Goal: Task Accomplishment & Management: Manage account settings

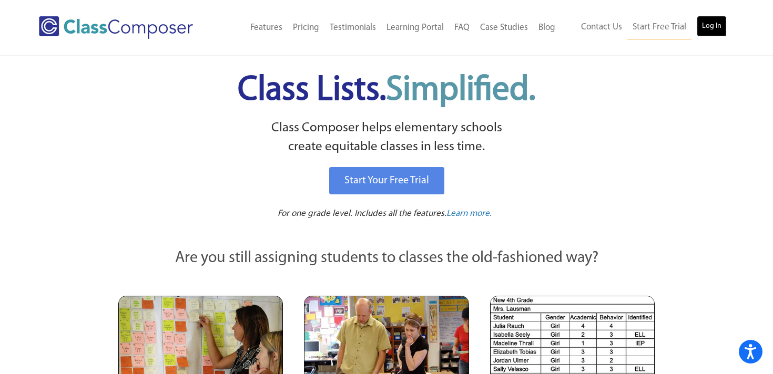
click at [711, 23] on link "Log In" at bounding box center [712, 26] width 30 height 21
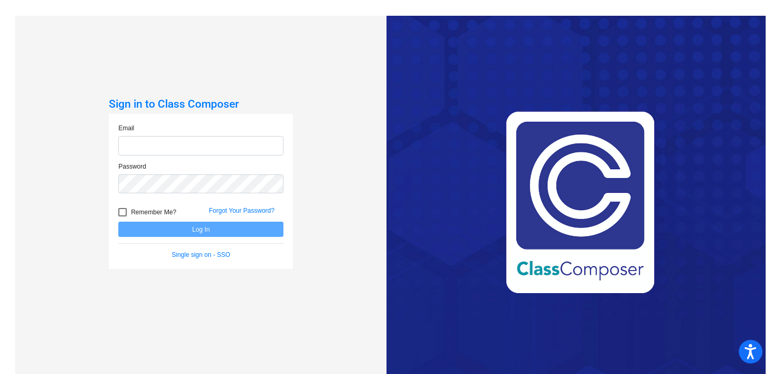
type input "[EMAIL_ADDRESS][DOMAIN_NAME]"
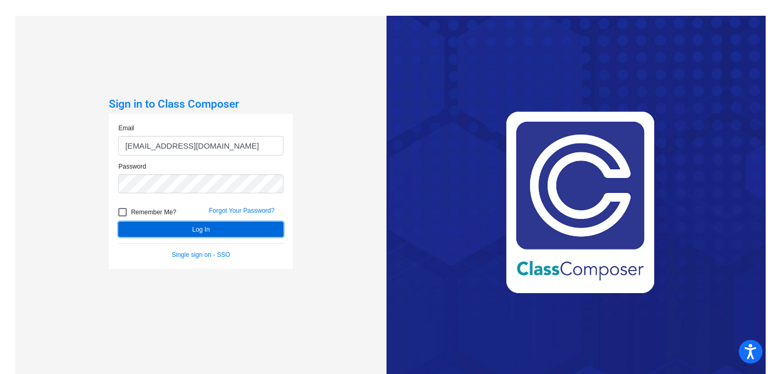
click at [195, 228] on button "Log In" at bounding box center [200, 229] width 165 height 15
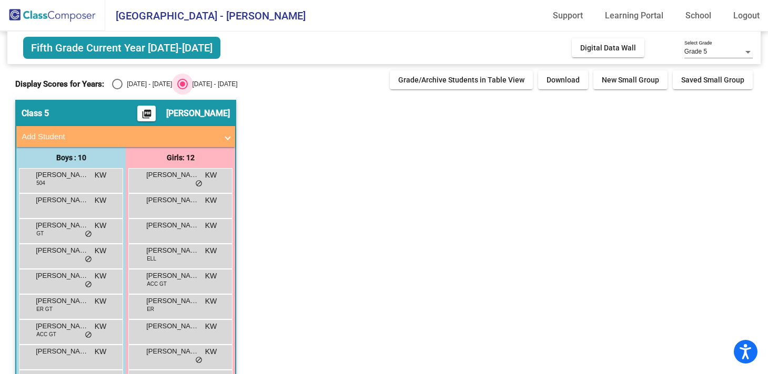
click at [177, 83] on div "Select an option" at bounding box center [182, 84] width 11 height 11
click at [182, 89] on input "[DATE] - [DATE]" at bounding box center [182, 89] width 1 height 1
click at [88, 177] on span "[PERSON_NAME]" at bounding box center [62, 175] width 53 height 11
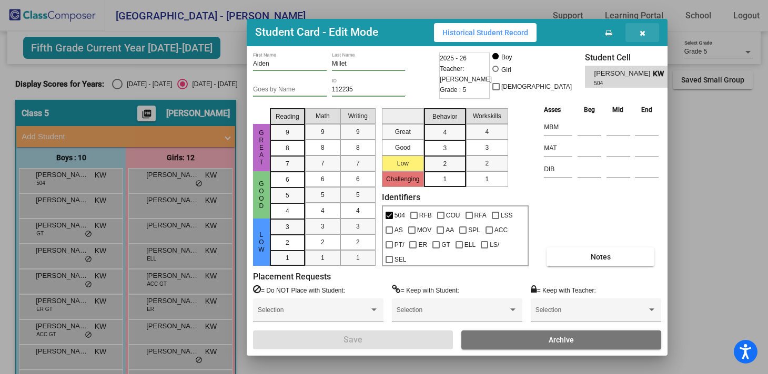
click at [646, 29] on button "button" at bounding box center [642, 32] width 34 height 19
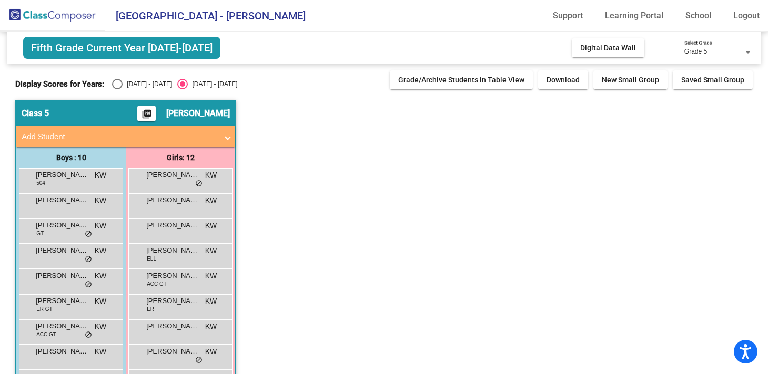
click at [118, 82] on div "Select an option" at bounding box center [117, 84] width 11 height 11
click at [117, 89] on input "[DATE] - [DATE]" at bounding box center [117, 89] width 1 height 1
radio input "true"
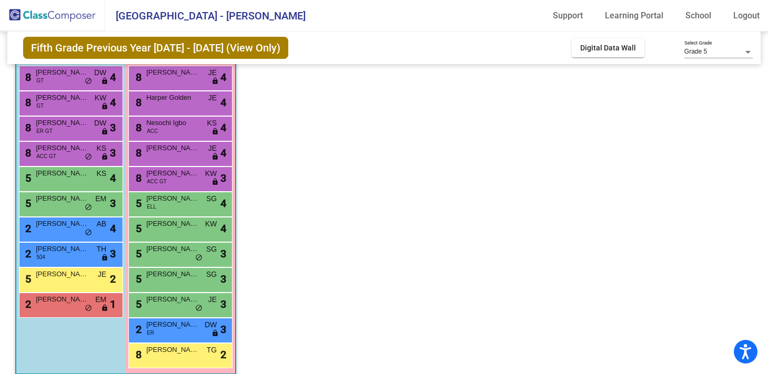
scroll to position [114, 0]
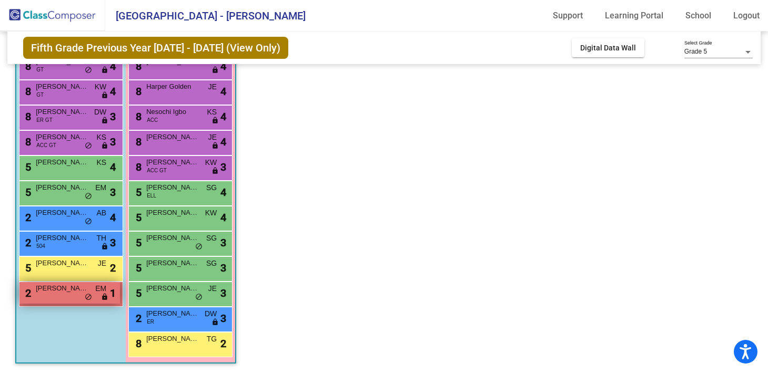
click at [69, 299] on div "2 [PERSON_NAME] EM lock do_not_disturb_alt 1" at bounding box center [69, 293] width 100 height 22
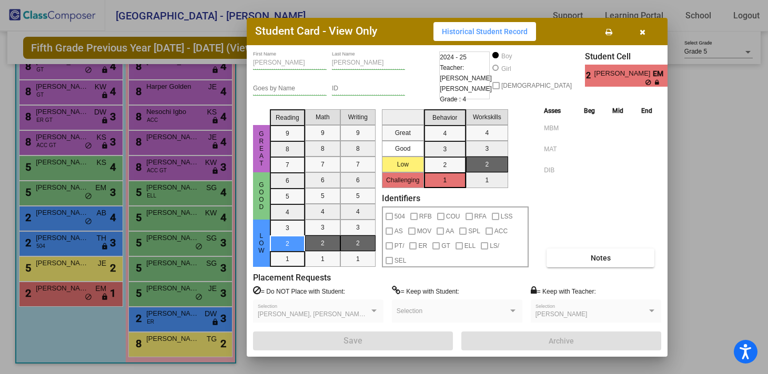
click at [74, 267] on div at bounding box center [384, 187] width 768 height 374
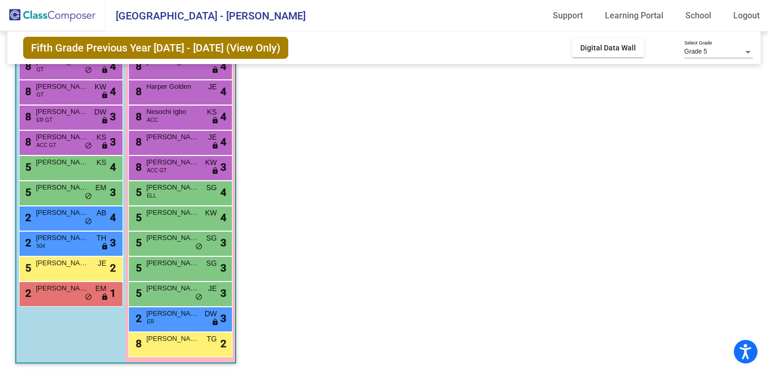
click at [74, 267] on span "[PERSON_NAME]" at bounding box center [62, 263] width 53 height 11
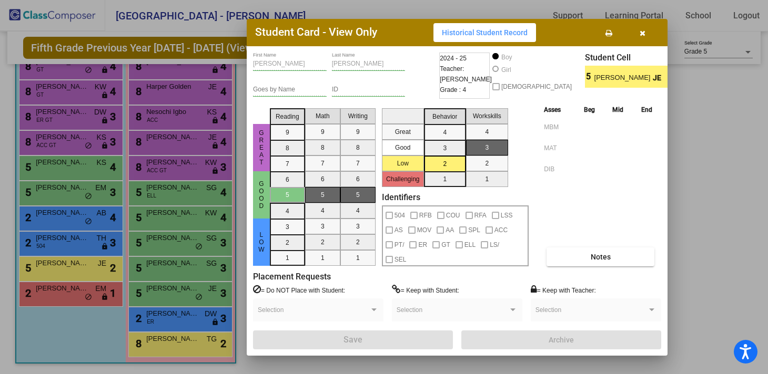
click at [162, 345] on div at bounding box center [384, 187] width 768 height 374
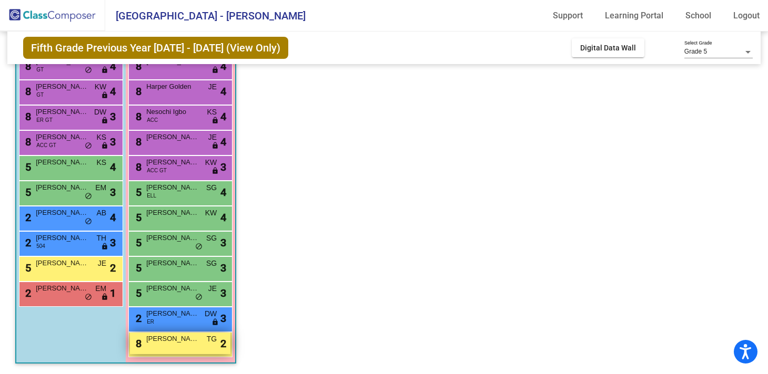
click at [160, 348] on div "8 [PERSON_NAME] TG lock do_not_disturb_alt 2" at bounding box center [180, 344] width 100 height 22
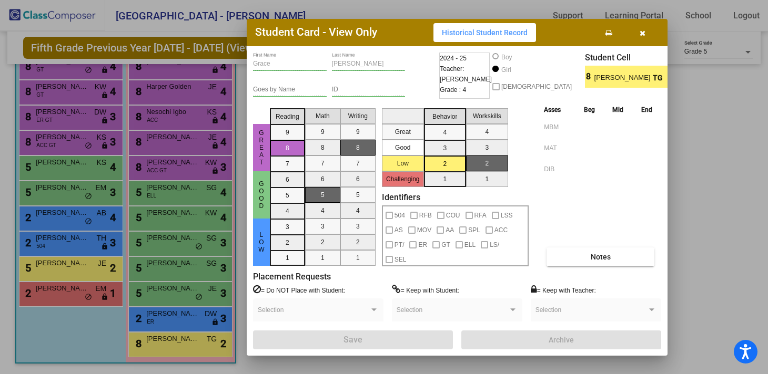
click at [160, 322] on div at bounding box center [384, 187] width 768 height 374
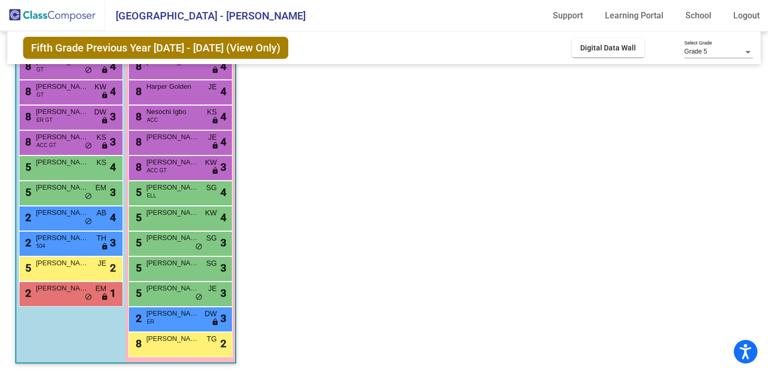
click at [160, 322] on div "2 [PERSON_NAME] DW lock do_not_disturb_alt 3" at bounding box center [180, 319] width 100 height 22
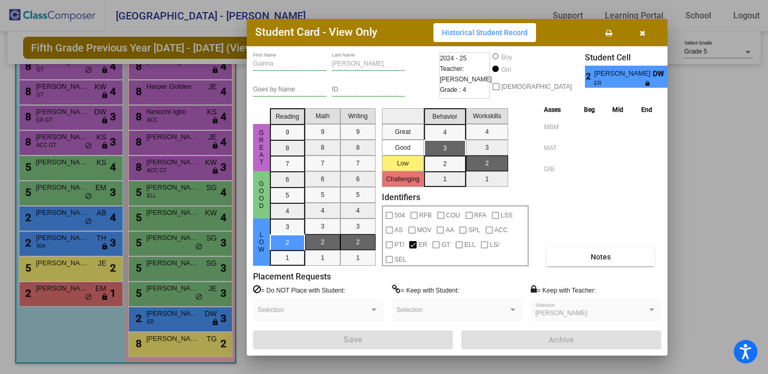
click at [167, 288] on div at bounding box center [384, 187] width 768 height 374
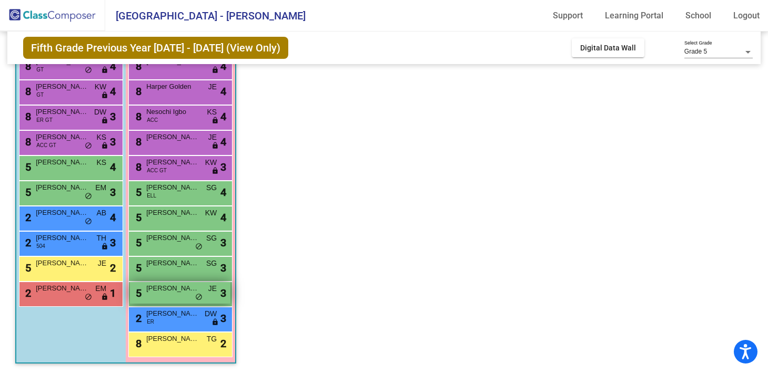
click at [161, 298] on div "5 [PERSON_NAME] lock do_not_disturb_alt 3" at bounding box center [180, 293] width 100 height 22
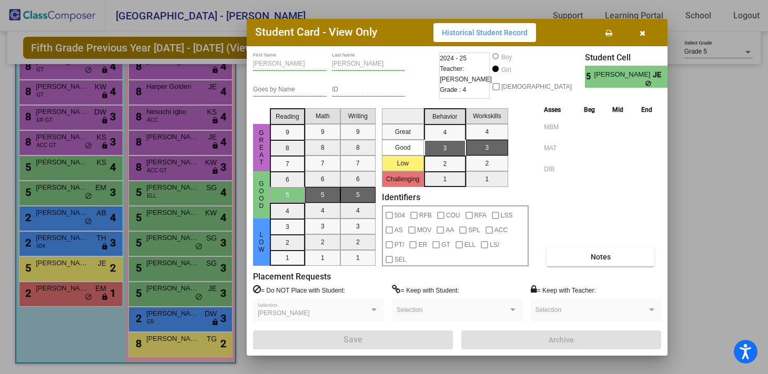
click at [77, 272] on div at bounding box center [384, 187] width 768 height 374
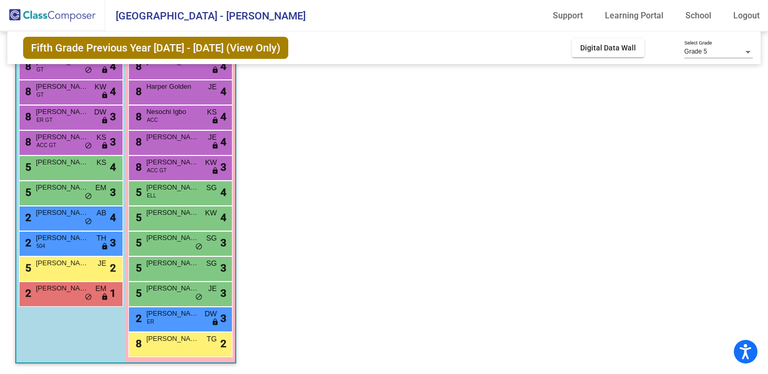
click at [77, 272] on div "5 [PERSON_NAME] JE lock do_not_disturb_alt 2" at bounding box center [69, 268] width 100 height 22
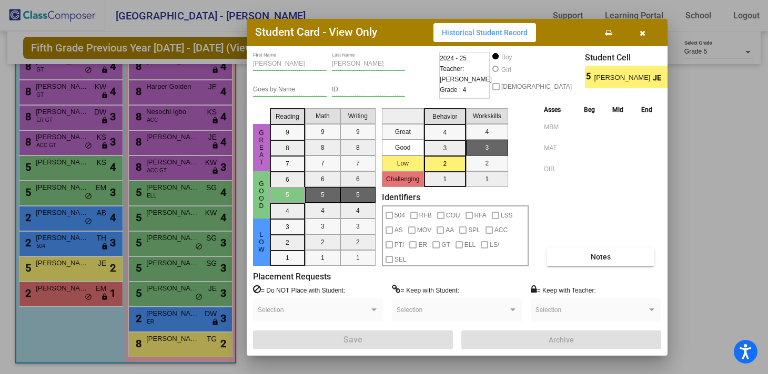
click at [70, 243] on div at bounding box center [384, 187] width 768 height 374
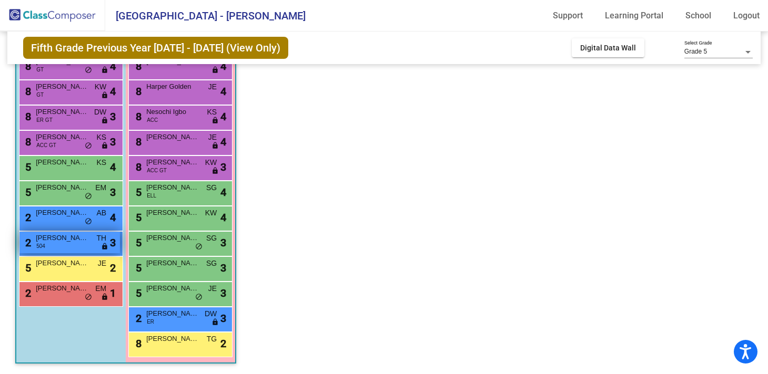
click at [67, 244] on div "2 [PERSON_NAME] 504 TH lock do_not_disturb_alt 3" at bounding box center [69, 243] width 100 height 22
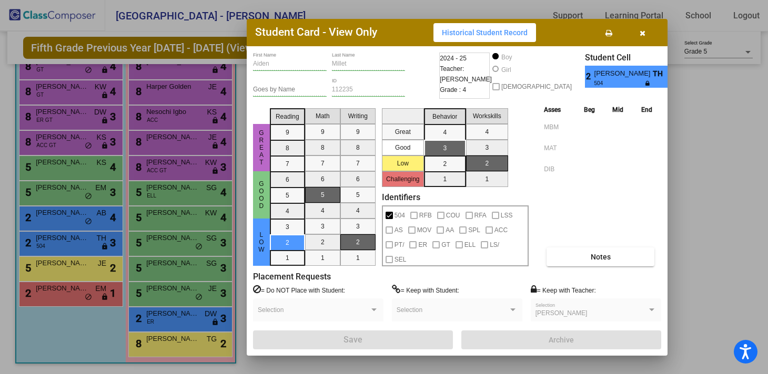
click at [66, 223] on div at bounding box center [384, 187] width 768 height 374
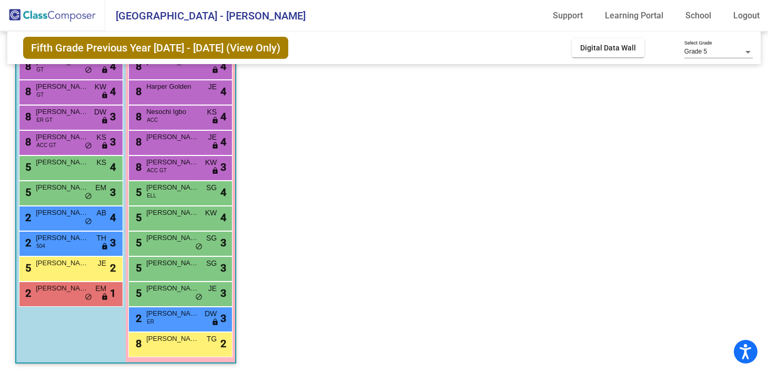
click at [66, 223] on div "2 [PERSON_NAME] AB lock do_not_disturb_alt 4" at bounding box center [69, 218] width 100 height 22
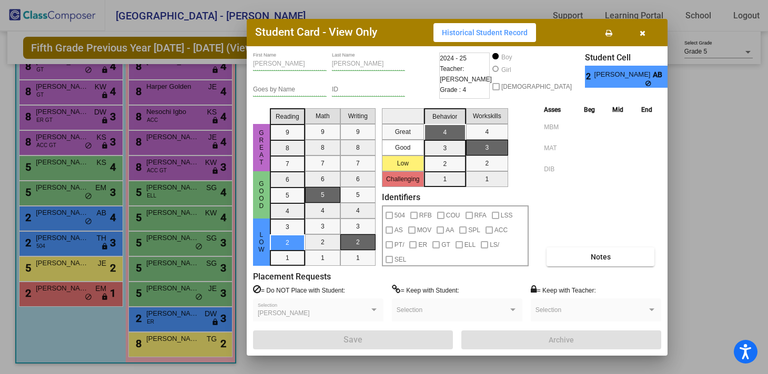
click at [162, 321] on div at bounding box center [384, 187] width 768 height 374
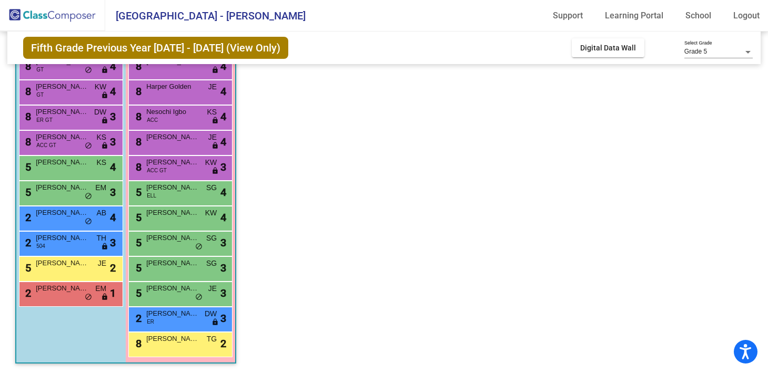
click at [162, 321] on div "2 [PERSON_NAME] DW lock do_not_disturb_alt 3" at bounding box center [180, 319] width 100 height 22
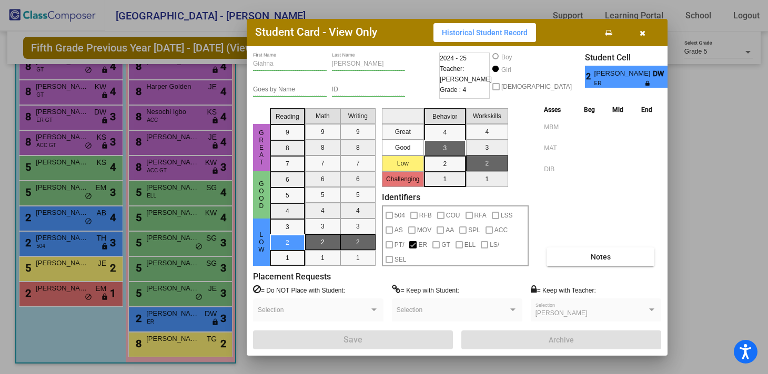
click at [94, 341] on div at bounding box center [384, 187] width 768 height 374
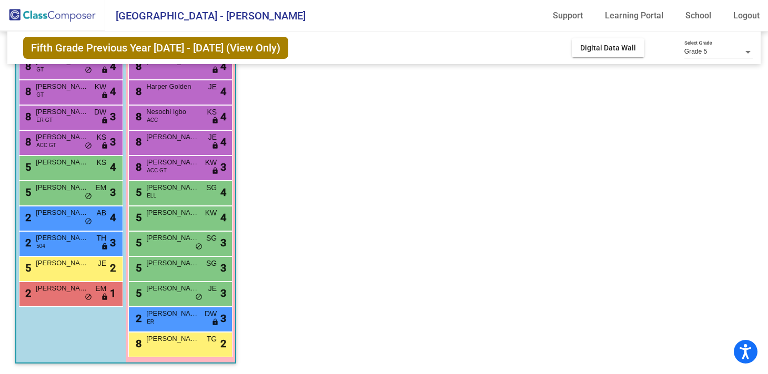
scroll to position [0, 0]
